Goal: Task Accomplishment & Management: Manage account settings

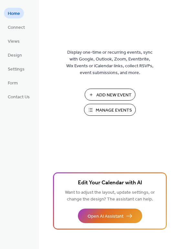
click at [101, 108] on span "Manage Events" at bounding box center [114, 110] width 36 height 7
click at [97, 110] on span "Manage Events" at bounding box center [114, 110] width 36 height 7
click at [26, 28] on link "Connect" at bounding box center [16, 27] width 25 height 11
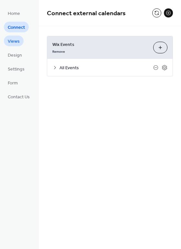
click at [14, 39] on span "Views" at bounding box center [14, 41] width 12 height 7
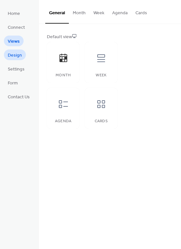
click at [15, 54] on span "Design" at bounding box center [15, 55] width 14 height 7
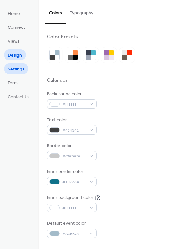
click at [15, 67] on span "Settings" at bounding box center [16, 69] width 17 height 7
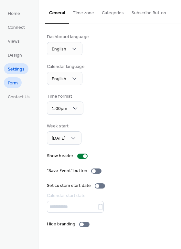
click at [13, 83] on span "Form" at bounding box center [13, 83] width 10 height 7
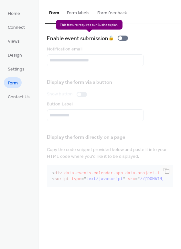
click at [122, 40] on div "Enable event submission 🔒" at bounding box center [89, 38] width 84 height 9
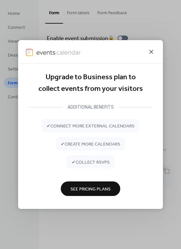
click at [149, 50] on icon at bounding box center [152, 52] width 8 height 8
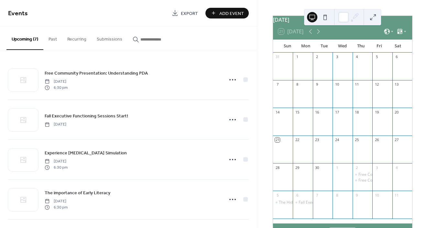
scroll to position [20, 0]
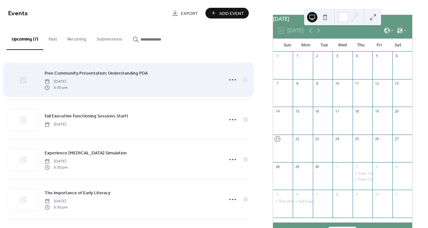
click at [108, 71] on span "Free Community Presentation: Understanding PDA" at bounding box center [96, 73] width 103 height 7
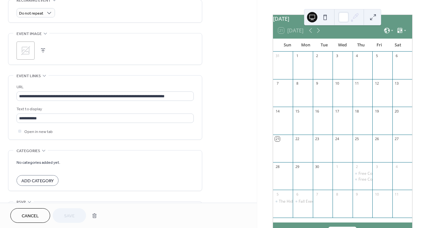
scroll to position [327, 0]
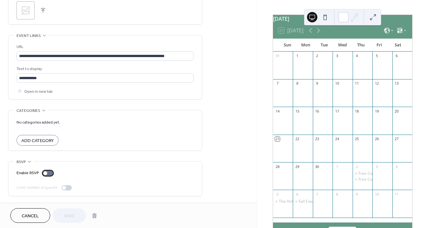
click at [49, 173] on div at bounding box center [48, 172] width 10 height 5
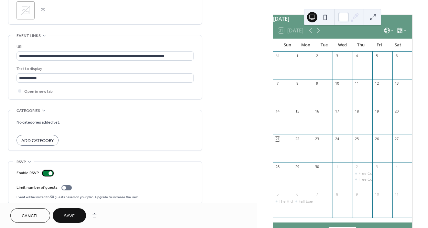
scroll to position [335, 0]
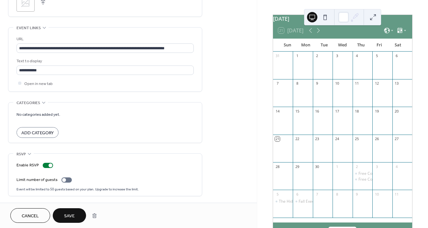
click at [69, 216] on span "Save" at bounding box center [69, 215] width 11 height 7
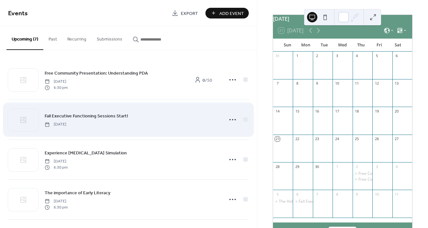
click at [190, 119] on div "Fall Executive Functioning Sessions Start! Monday, October 6, 2025" at bounding box center [132, 119] width 175 height 15
click at [232, 122] on icon at bounding box center [233, 119] width 10 height 10
click at [117, 116] on span "Fall Executive Functioning Sessions Start!" at bounding box center [87, 116] width 84 height 7
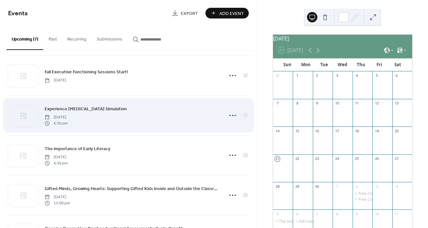
scroll to position [47, 0]
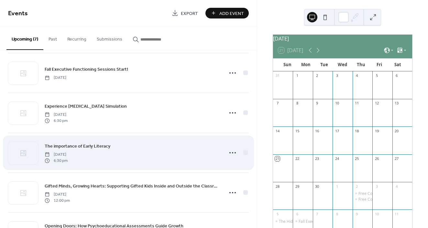
click at [157, 146] on div "The importance of Early Literacy Monday, November 3, 2025 6:30 pm" at bounding box center [132, 152] width 175 height 21
click at [229, 151] on icon at bounding box center [233, 152] width 10 height 10
click at [244, 154] on div at bounding box center [245, 152] width 5 height 5
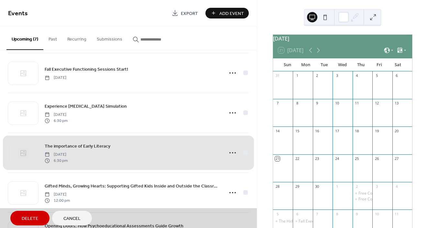
click at [244, 155] on div "The importance of Early Literacy Monday, November 3, 2025 6:30 pm" at bounding box center [128, 152] width 241 height 40
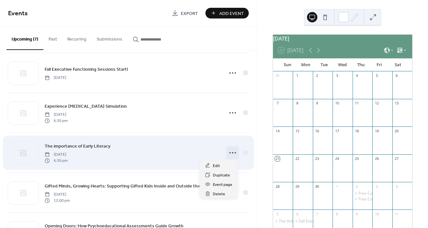
click at [233, 154] on icon at bounding box center [233, 152] width 10 height 10
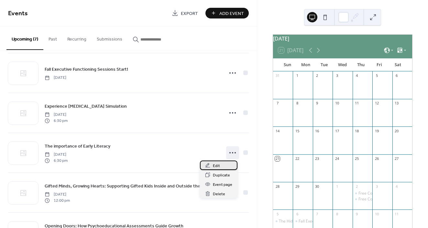
click at [225, 166] on div "Edit" at bounding box center [219, 164] width 38 height 9
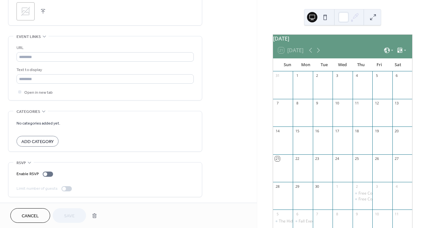
scroll to position [327, 0]
click at [50, 174] on div at bounding box center [48, 172] width 10 height 5
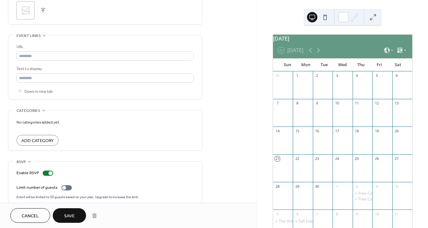
click at [72, 214] on span "Save" at bounding box center [69, 215] width 11 height 7
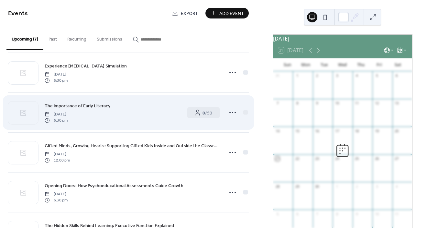
scroll to position [88, 0]
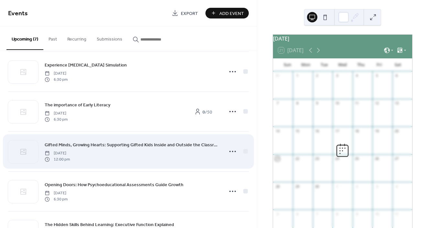
click at [201, 147] on span "Gifted Minds, Growing Hearts: Supporting Gifted Kids Inside and Outside the Cla…" at bounding box center [132, 144] width 175 height 7
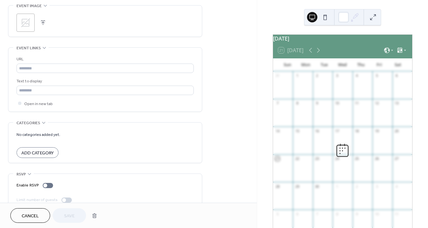
scroll to position [317, 0]
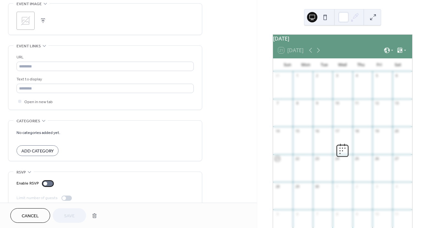
click at [52, 183] on div at bounding box center [48, 183] width 10 height 5
click at [66, 212] on span "Save" at bounding box center [69, 215] width 11 height 7
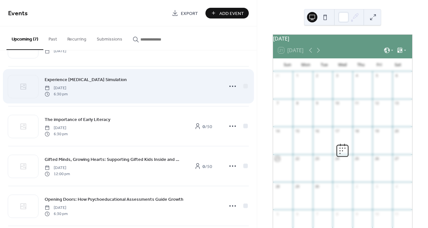
scroll to position [120, 0]
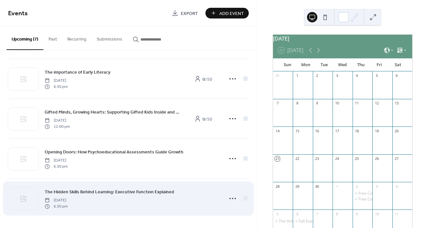
click at [118, 193] on span "The Hidden Skills Behind Learning: Executive Function Explained" at bounding box center [109, 191] width 129 height 7
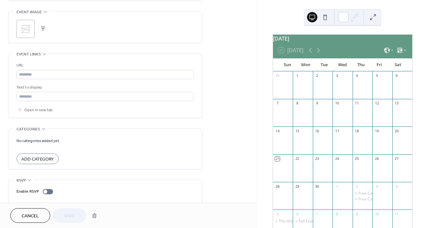
scroll to position [327, 0]
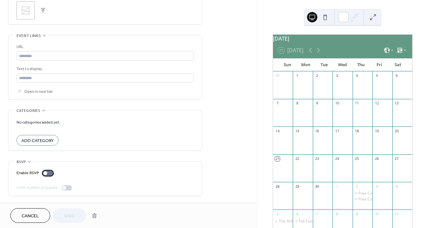
click at [50, 172] on div at bounding box center [48, 172] width 10 height 5
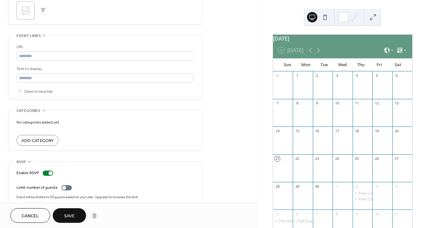
click at [69, 209] on button "Save" at bounding box center [69, 215] width 33 height 15
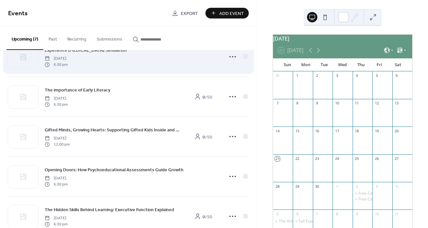
scroll to position [120, 0]
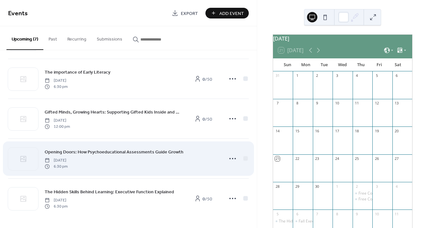
click at [123, 152] on span "Opening Doors: How Psychoeducational Assessments Guide Growth" at bounding box center [114, 152] width 139 height 7
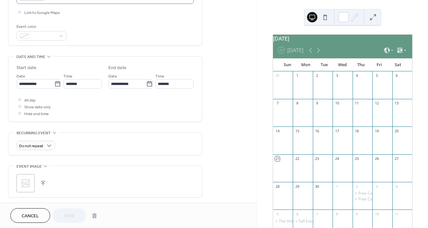
scroll to position [327, 0]
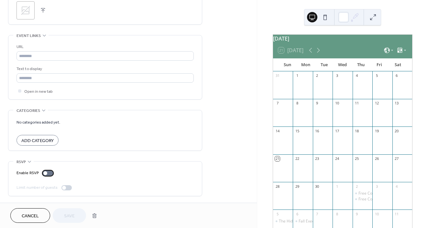
click at [50, 173] on div at bounding box center [48, 172] width 10 height 5
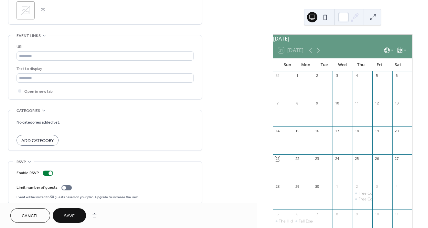
click at [69, 208] on button "Save" at bounding box center [69, 215] width 33 height 15
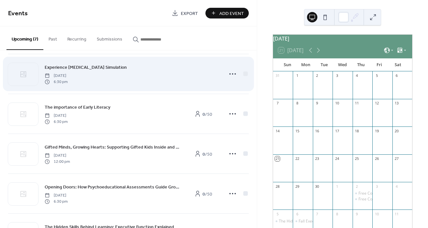
scroll to position [120, 0]
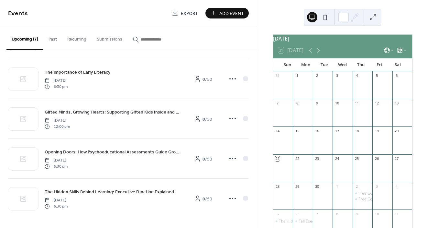
click at [185, 11] on span "Export" at bounding box center [189, 13] width 17 height 7
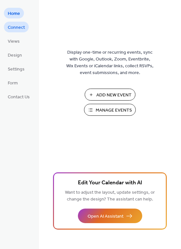
click at [23, 28] on span "Connect" at bounding box center [16, 27] width 17 height 7
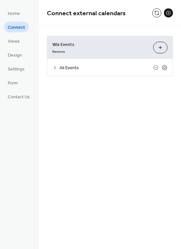
click at [64, 66] on span "All Events" at bounding box center [107, 68] width 94 height 7
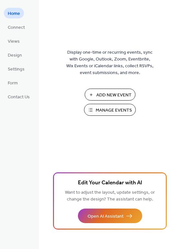
click at [107, 107] on span "Manage Events" at bounding box center [114, 110] width 36 height 7
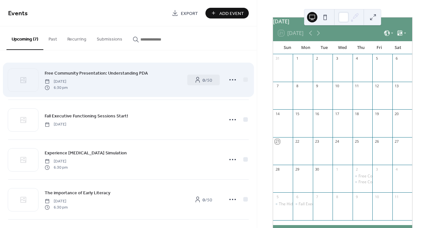
click at [151, 72] on div "Free Community Presentation: Understanding PDA [DATE] 6:30 pm" at bounding box center [113, 79] width 136 height 21
click at [141, 72] on span "Free Community Presentation: Understanding PDA" at bounding box center [96, 73] width 103 height 7
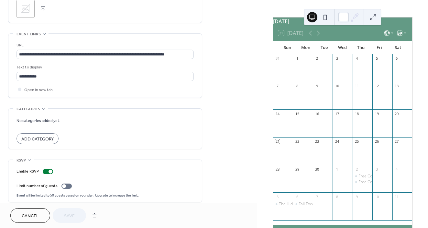
scroll to position [335, 0]
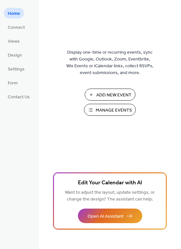
click at [102, 109] on span "Manage Events" at bounding box center [114, 110] width 36 height 7
click at [95, 107] on button "Manage Events" at bounding box center [110, 110] width 52 height 12
click at [17, 85] on span "Form" at bounding box center [13, 83] width 10 height 7
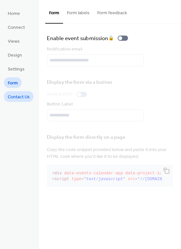
click at [17, 94] on span "Contact Us" at bounding box center [19, 97] width 22 height 7
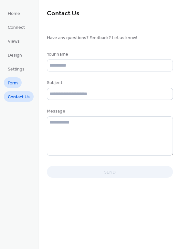
click at [17, 86] on span "Form" at bounding box center [13, 83] width 10 height 7
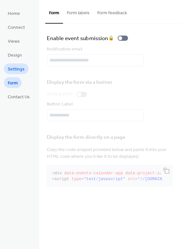
click at [18, 71] on span "Settings" at bounding box center [16, 69] width 17 height 7
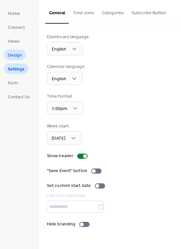
click at [17, 55] on span "Design" at bounding box center [15, 55] width 14 height 7
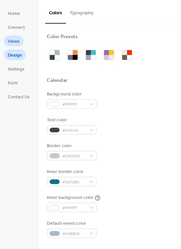
click at [18, 40] on span "Views" at bounding box center [14, 41] width 12 height 7
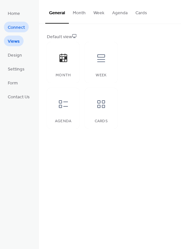
click at [21, 26] on span "Connect" at bounding box center [16, 27] width 17 height 7
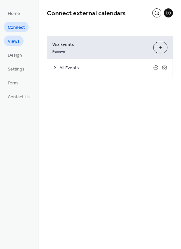
click at [20, 39] on link "Views" at bounding box center [14, 41] width 20 height 11
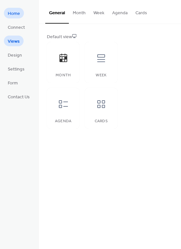
click at [19, 17] on span "Home" at bounding box center [14, 13] width 12 height 7
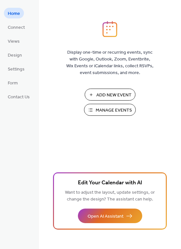
click at [105, 109] on span "Manage Events" at bounding box center [114, 110] width 36 height 7
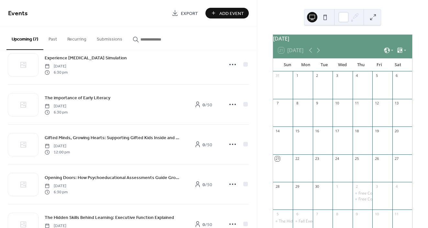
scroll to position [120, 0]
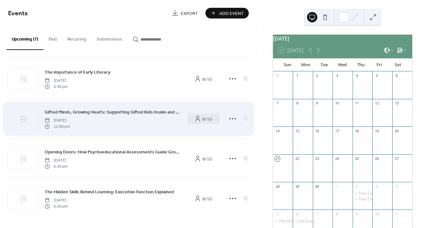
click at [163, 111] on span "Gifted Minds, Growing Hearts: Supporting Gifted Kids Inside and Outside the Cla…" at bounding box center [113, 112] width 136 height 7
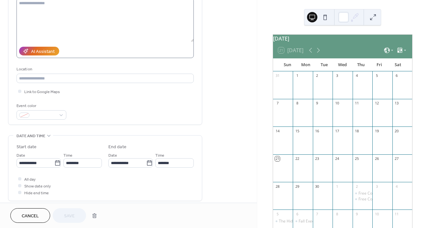
scroll to position [80, 0]
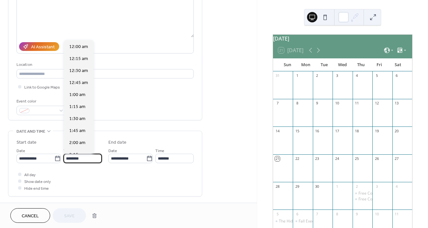
click at [95, 155] on input "********" at bounding box center [82, 157] width 39 height 9
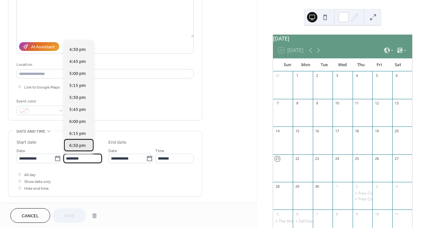
click at [83, 142] on span "6:30 pm" at bounding box center [77, 145] width 17 height 7
type input "*******"
type input "**********"
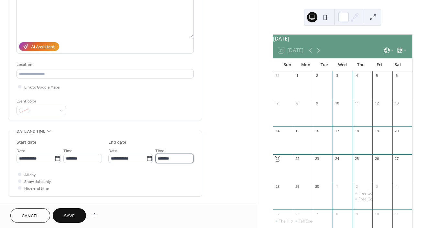
click at [169, 156] on input "*******" at bounding box center [174, 157] width 39 height 9
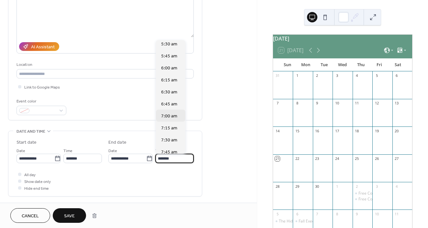
scroll to position [278, 0]
click at [172, 127] on span "7:30 am" at bounding box center [169, 128] width 16 height 7
type input "*******"
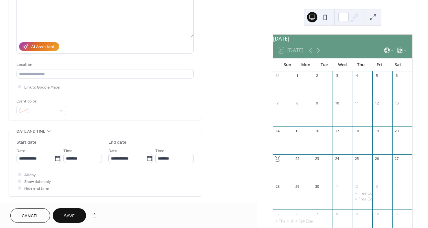
click at [68, 210] on button "Save" at bounding box center [69, 215] width 33 height 15
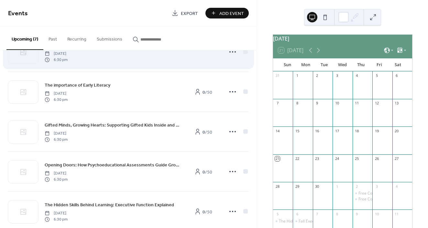
scroll to position [120, 0]
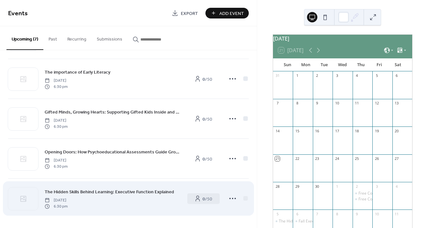
click at [114, 193] on span "The Hidden Skills Behind Learning: Executive Function Explained" at bounding box center [109, 191] width 129 height 7
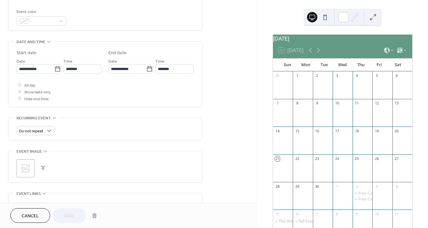
scroll to position [172, 0]
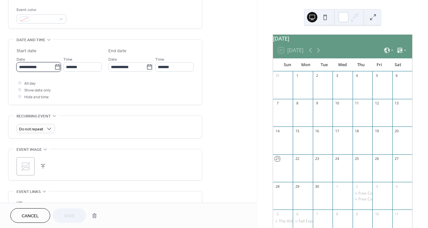
click at [45, 69] on input "**********" at bounding box center [36, 66] width 38 height 9
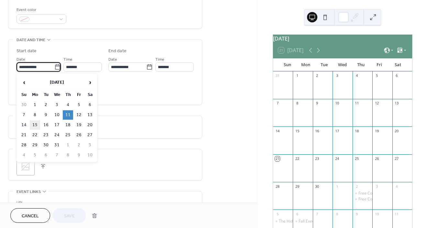
click at [36, 122] on td "15" at bounding box center [35, 124] width 10 height 9
type input "**********"
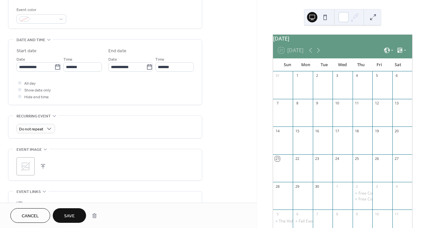
click at [72, 210] on button "Save" at bounding box center [69, 215] width 33 height 15
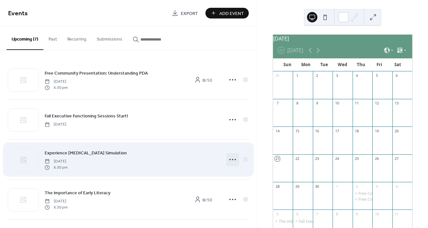
click at [232, 158] on icon at bounding box center [233, 159] width 10 height 10
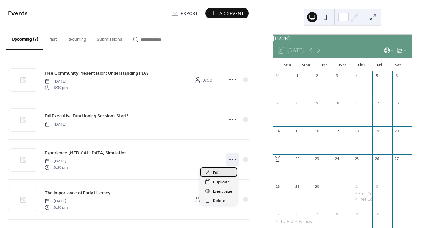
click at [218, 171] on span "Edit" at bounding box center [216, 172] width 7 height 7
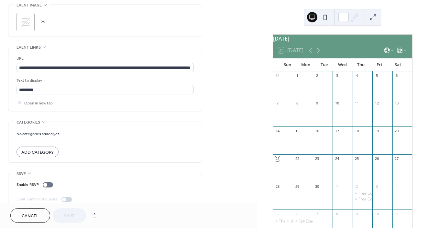
scroll to position [327, 0]
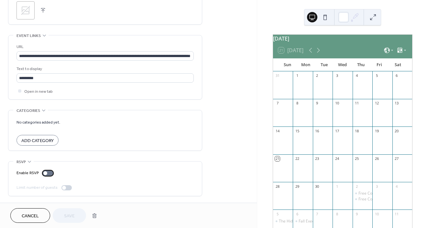
click at [52, 171] on div at bounding box center [48, 172] width 10 height 5
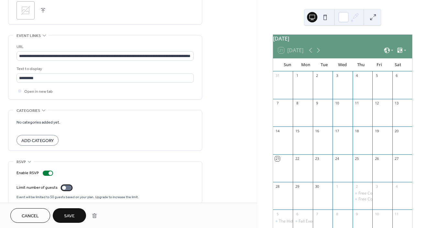
click at [69, 186] on div at bounding box center [66, 187] width 10 height 5
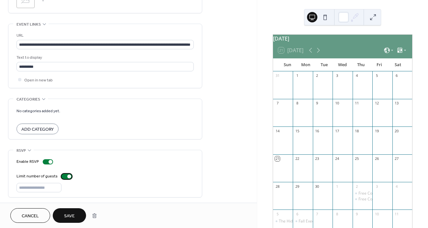
scroll to position [340, 0]
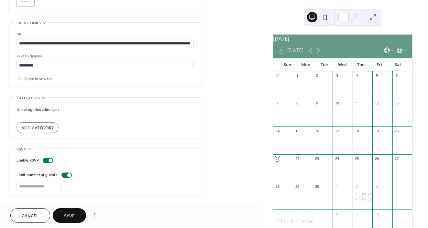
click at [67, 219] on span "Save" at bounding box center [69, 215] width 11 height 7
